Goal: Information Seeking & Learning: Check status

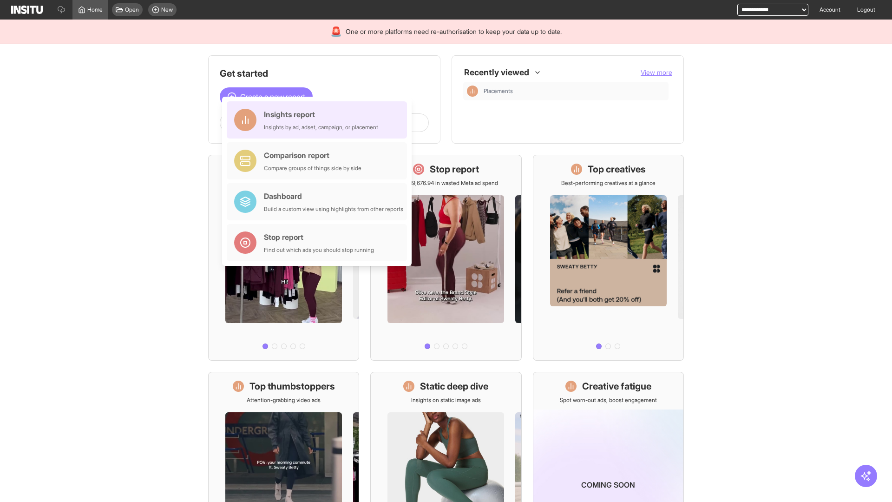
click at [319, 120] on div "Insights report Insights by ad, adset, campaign, or placement" at bounding box center [321, 120] width 114 height 22
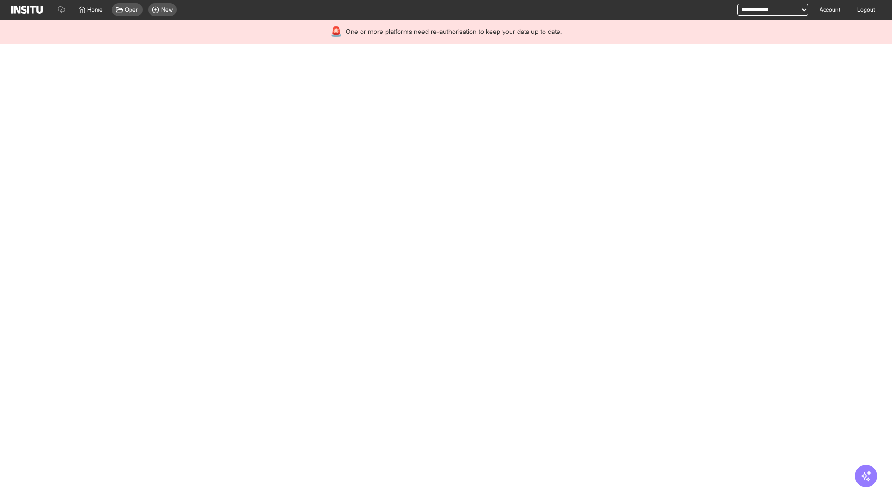
select select "**"
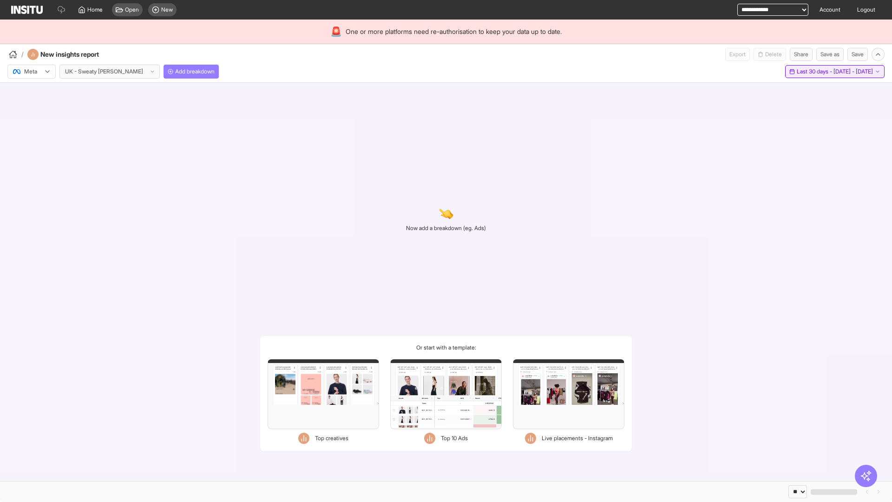
click at [814, 72] on span "Last 30 days - [DATE] - [DATE]" at bounding box center [834, 71] width 76 height 7
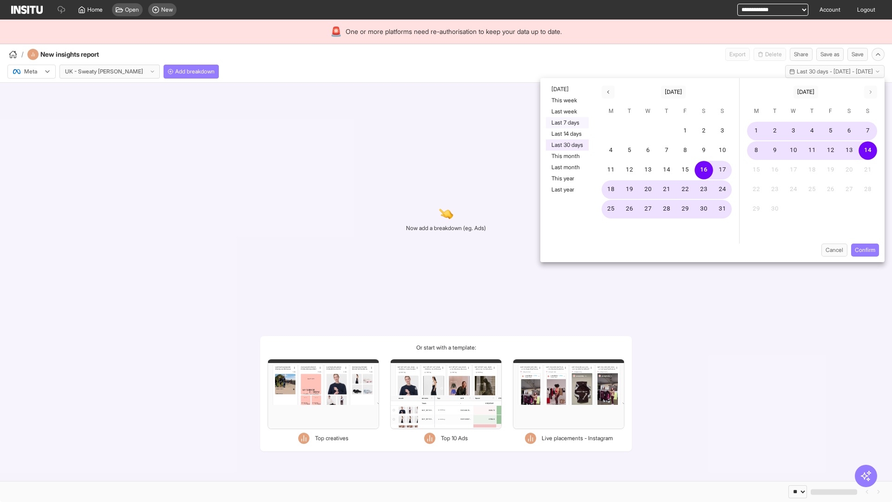
click at [566, 123] on button "Last 7 days" at bounding box center [567, 122] width 43 height 11
